Goal: Find specific fact: Find contact information

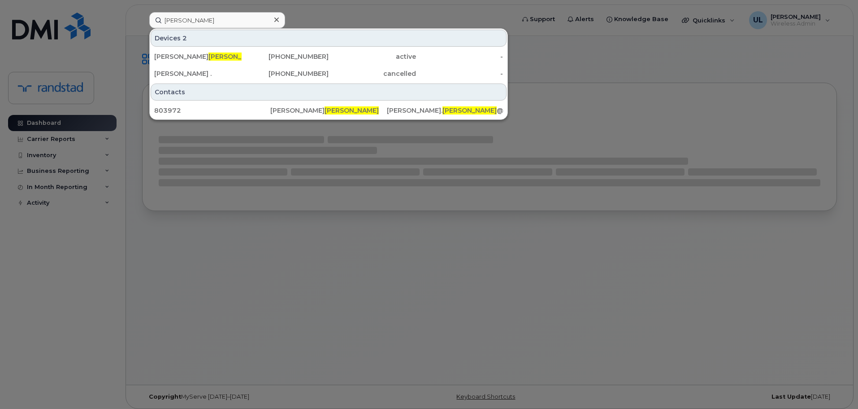
type input "konstantinidis"
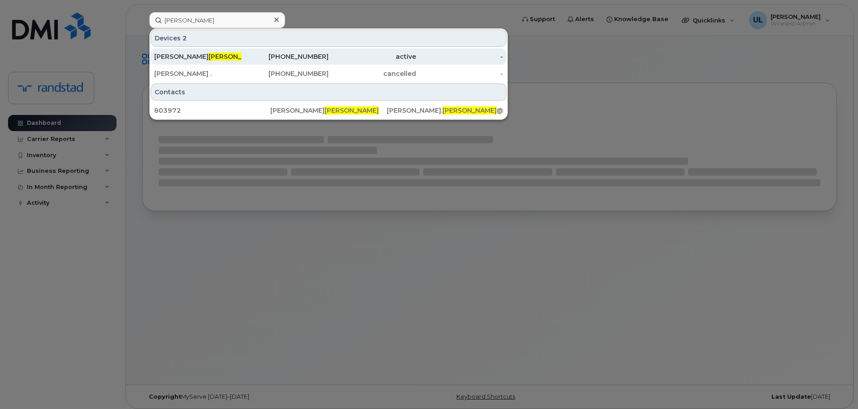
drag, startPoint x: 234, startPoint y: 55, endPoint x: 239, endPoint y: 59, distance: 6.0
click at [235, 55] on div "christina konstantinidis" at bounding box center [197, 56] width 87 height 9
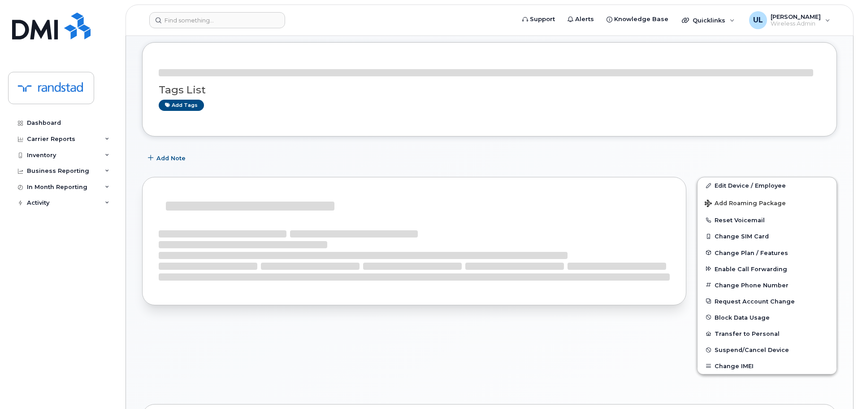
scroll to position [90, 0]
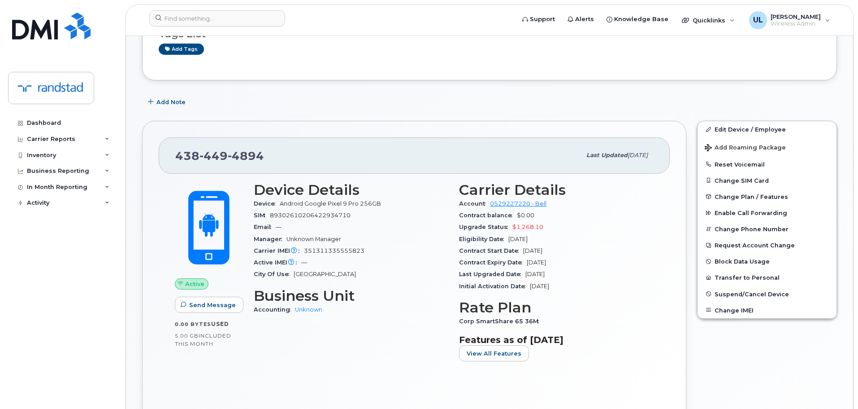
click at [219, 170] on div "[PHONE_NUMBER] Last updated [DATE]" at bounding box center [414, 155] width 511 height 36
copy span "[PHONE_NUMBER]"
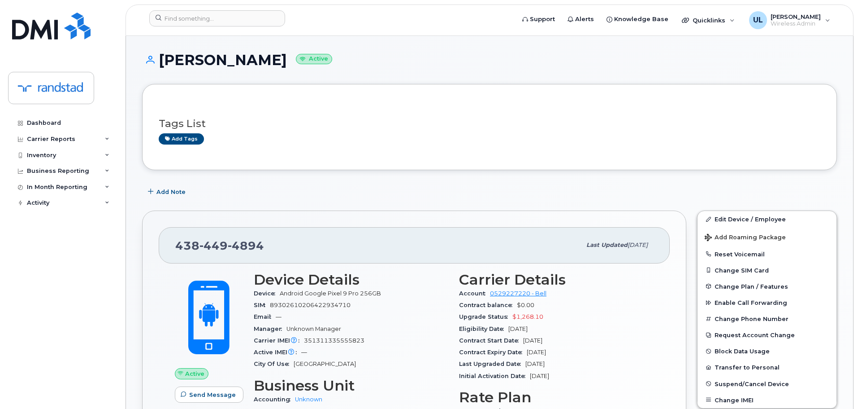
click at [235, 255] on div "[PHONE_NUMBER] Last updated [DATE]" at bounding box center [414, 245] width 511 height 36
copy span "[PHONE_NUMBER]"
